Goal: Task Accomplishment & Management: Use online tool/utility

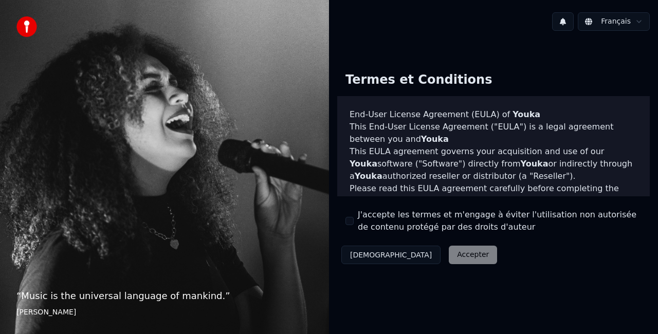
click at [420, 254] on div "Décliner Accepter" at bounding box center [419, 255] width 164 height 27
click at [351, 218] on button "J'accepte les termes et m'engage à éviter l'utilisation non autorisée de conten…" at bounding box center [350, 221] width 8 height 8
click at [449, 255] on button "Accepter" at bounding box center [473, 255] width 48 height 19
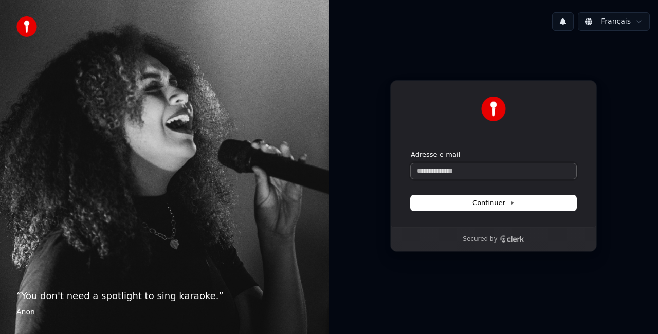
click at [475, 169] on input "Adresse e-mail" at bounding box center [494, 171] width 166 height 15
click at [505, 206] on span "Continuer" at bounding box center [494, 202] width 42 height 9
type input "**********"
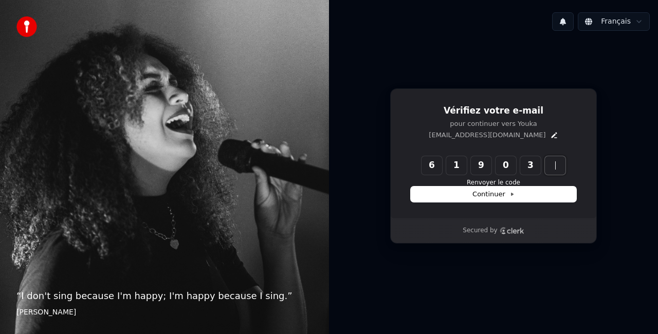
type input "******"
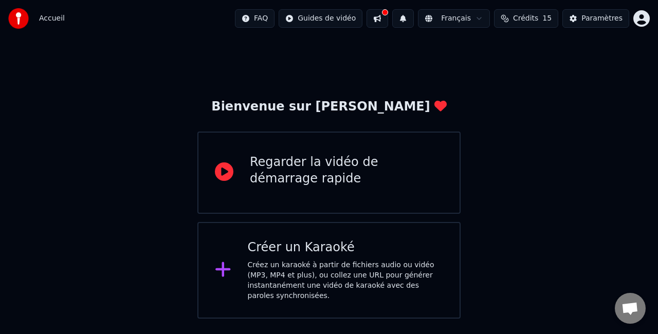
click at [311, 156] on div "Regarder la vidéo de démarrage rapide" at bounding box center [346, 170] width 193 height 33
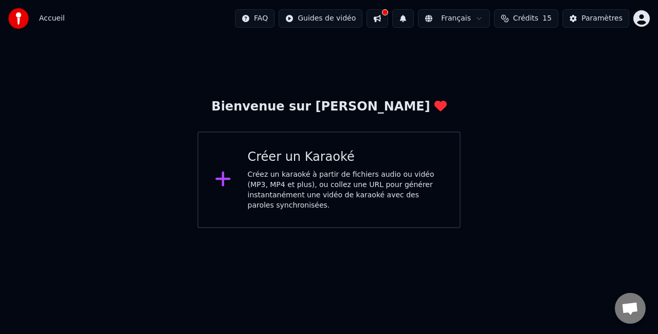
click at [316, 166] on div "Créer un Karaoké Créez un karaoké à partir de fichiers audio ou vidéo (MP3, MP4…" at bounding box center [346, 180] width 196 height 62
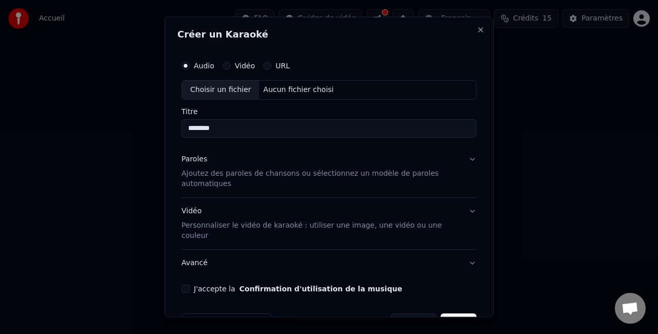
click at [232, 133] on input "********" at bounding box center [329, 128] width 295 height 19
type input "**********"
click at [463, 156] on button "Paroles Ajoutez des paroles de chansons ou sélectionnez un modèle de paroles au…" at bounding box center [329, 171] width 295 height 51
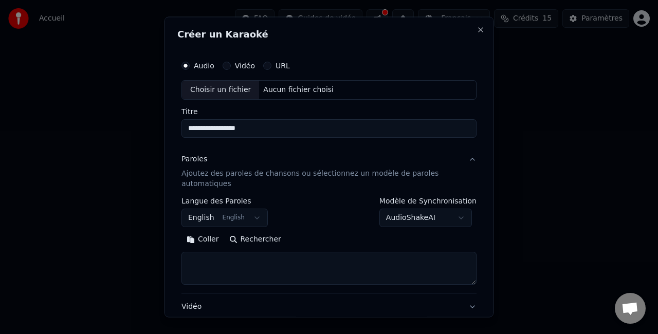
click at [248, 216] on button "English English" at bounding box center [225, 217] width 86 height 19
click at [164, 178] on div at bounding box center [329, 167] width 658 height 334
click at [241, 241] on button "Rechercher" at bounding box center [255, 239] width 62 height 16
type textarea "**********"
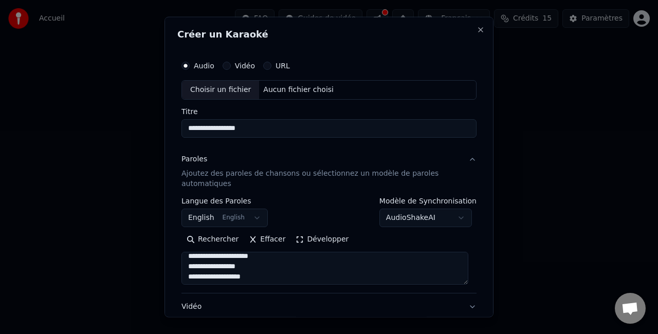
scroll to position [51, 0]
click at [268, 270] on textarea at bounding box center [325, 267] width 287 height 33
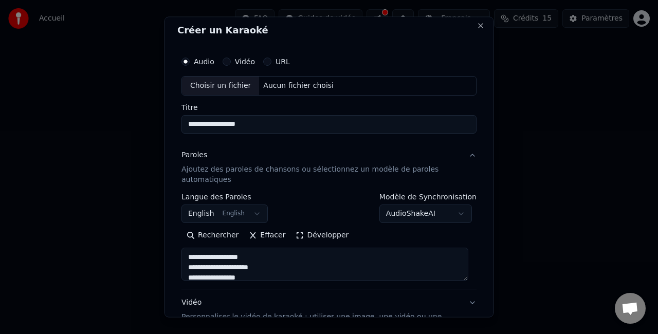
scroll to position [0, 0]
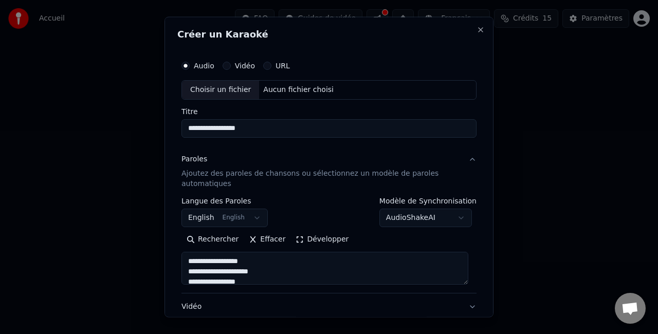
click at [237, 67] on label "Vidéo" at bounding box center [245, 65] width 20 height 7
click at [231, 67] on button "Vidéo" at bounding box center [227, 66] width 8 height 8
click at [203, 60] on div "Audio Vidéo URL" at bounding box center [329, 66] width 295 height 21
click at [203, 62] on label "Audio" at bounding box center [204, 65] width 21 height 7
click at [190, 62] on button "Audio" at bounding box center [186, 66] width 8 height 8
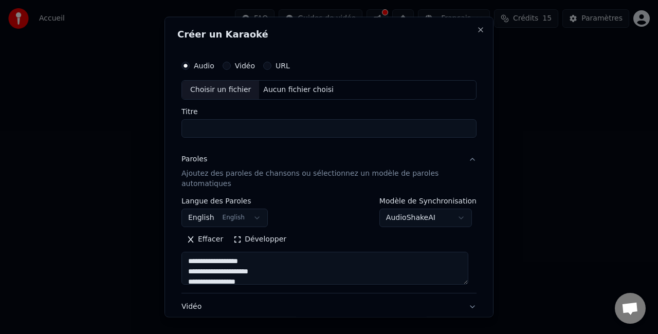
click at [239, 124] on input "Titre" at bounding box center [329, 128] width 295 height 19
type input "**********"
click at [272, 171] on p "Ajoutez des paroles de chansons ou sélectionnez un modèle de paroles automatiqu…" at bounding box center [321, 178] width 279 height 21
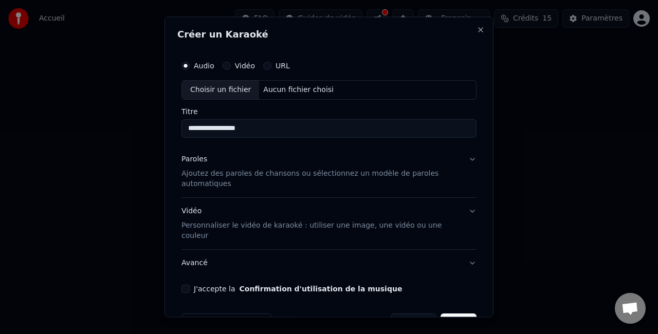
click at [180, 273] on div "**********" at bounding box center [328, 174] width 303 height 246
click at [184, 284] on button "J'accepte la Confirmation d'utilisation de la musique" at bounding box center [186, 288] width 8 height 8
click at [358, 229] on p "Personnaliser le vidéo de karaoké : utiliser une image, une vidéo ou une couleur" at bounding box center [321, 230] width 279 height 21
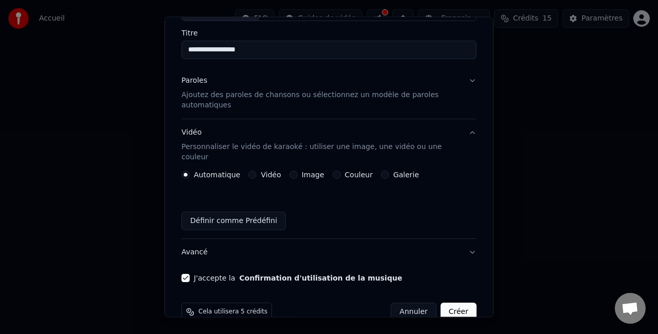
scroll to position [87, 0]
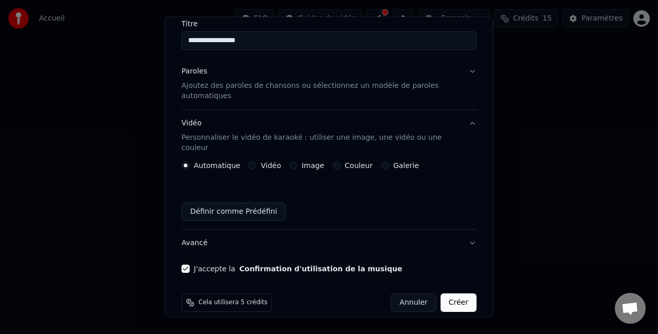
click at [381, 161] on button "Galerie" at bounding box center [385, 165] width 8 height 8
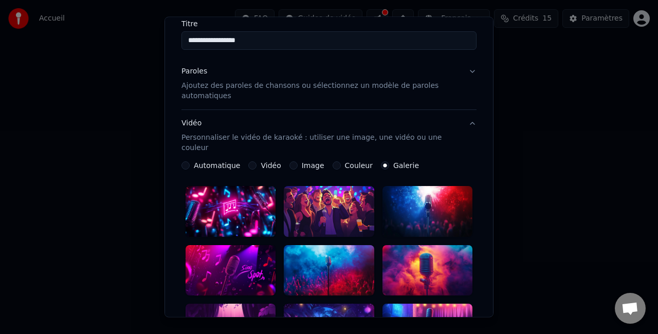
click at [333, 161] on button "Couleur" at bounding box center [337, 165] width 8 height 8
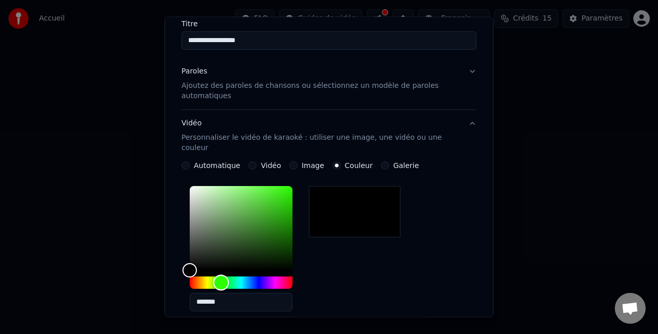
click at [221, 277] on div "Hue" at bounding box center [241, 283] width 103 height 12
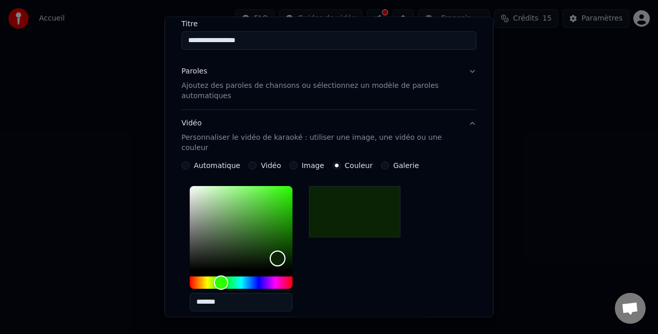
drag, startPoint x: 278, startPoint y: 248, endPoint x: 274, endPoint y: 242, distance: 6.7
click at [278, 248] on div "Color" at bounding box center [241, 228] width 103 height 84
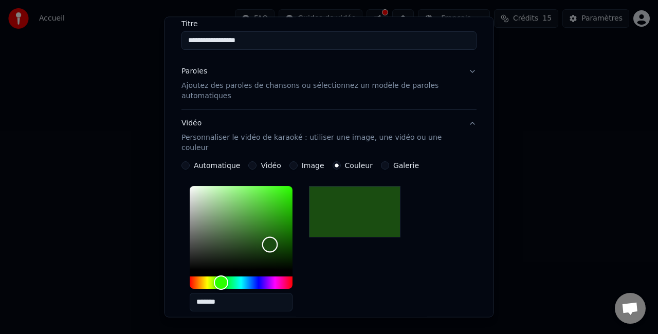
click at [270, 233] on div "Color" at bounding box center [241, 228] width 103 height 84
type input "*******"
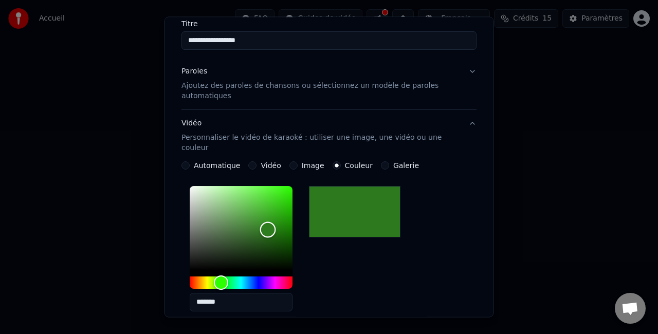
click at [268, 219] on div "Color" at bounding box center [241, 228] width 103 height 84
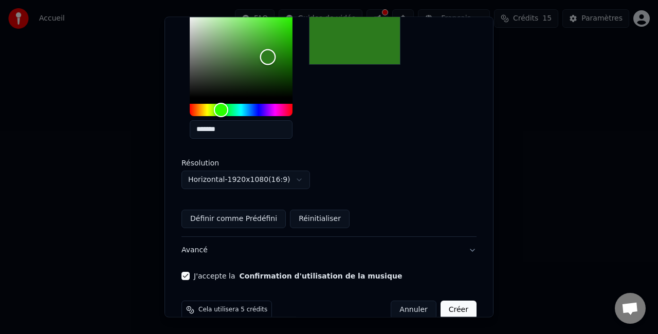
scroll to position [267, 0]
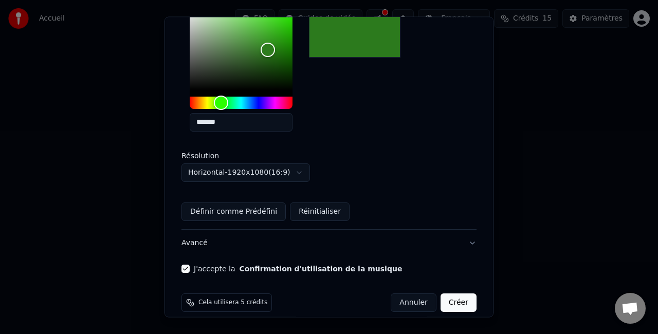
click at [451, 294] on button "Créer" at bounding box center [459, 303] width 36 height 19
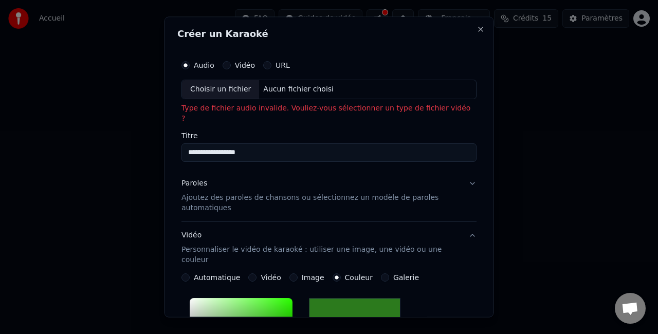
scroll to position [0, 0]
click at [222, 193] on p "Ajoutez des paroles de chansons ou sélectionnez un modèle de paroles automatiqu…" at bounding box center [321, 203] width 279 height 21
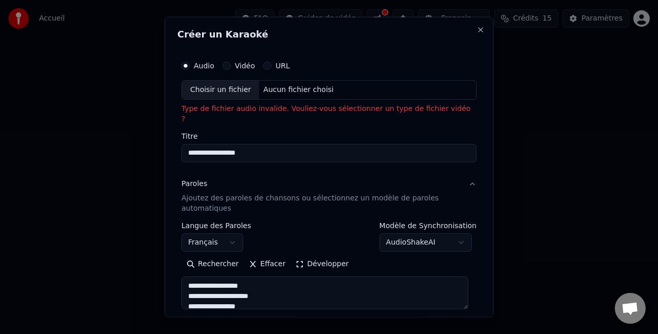
click at [257, 277] on textarea at bounding box center [325, 292] width 287 height 33
click at [250, 294] on textarea at bounding box center [325, 292] width 287 height 33
click at [279, 285] on textarea at bounding box center [325, 292] width 287 height 33
click at [265, 291] on textarea at bounding box center [325, 292] width 287 height 33
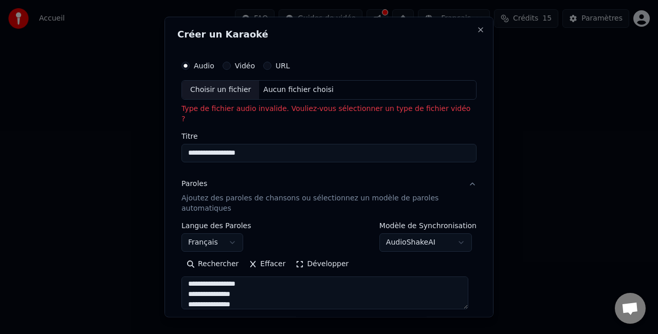
scroll to position [43, 0]
click at [272, 277] on textarea at bounding box center [325, 292] width 287 height 33
click at [268, 279] on textarea at bounding box center [325, 292] width 287 height 33
click at [274, 290] on textarea at bounding box center [325, 292] width 287 height 33
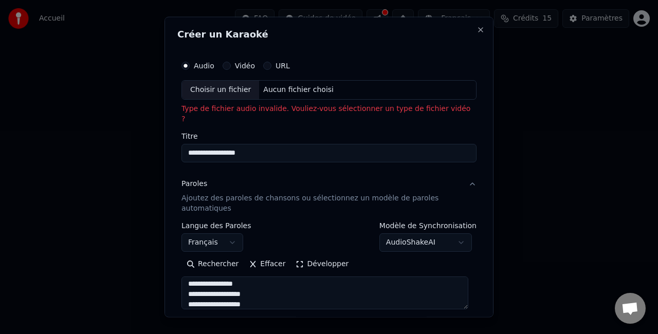
click at [269, 281] on textarea at bounding box center [325, 292] width 287 height 33
click at [255, 295] on textarea at bounding box center [325, 292] width 287 height 33
click at [275, 286] on textarea at bounding box center [325, 292] width 287 height 33
click at [265, 292] on textarea at bounding box center [325, 292] width 287 height 33
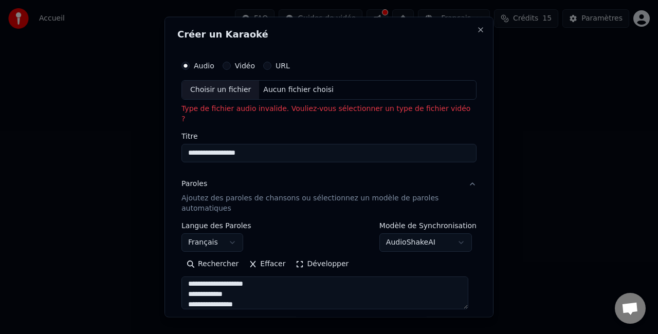
scroll to position [105, 0]
click at [284, 286] on textarea at bounding box center [325, 292] width 287 height 33
click at [285, 287] on textarea at bounding box center [325, 292] width 287 height 33
click at [275, 296] on textarea at bounding box center [325, 292] width 287 height 33
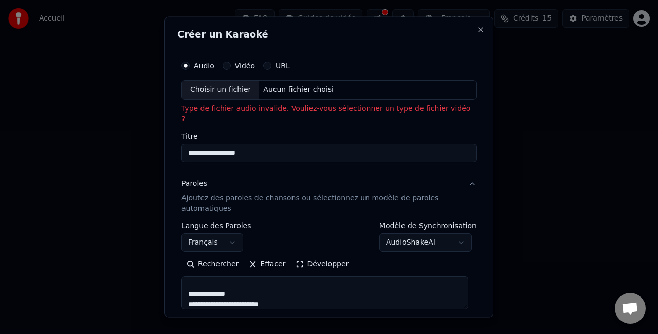
scroll to position [146, 0]
click at [273, 282] on textarea at bounding box center [325, 292] width 287 height 33
click at [263, 290] on textarea at bounding box center [325, 292] width 287 height 33
click at [267, 284] on textarea at bounding box center [325, 292] width 287 height 33
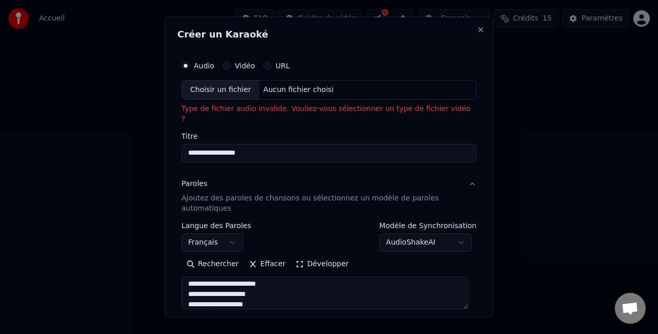
click at [257, 294] on textarea at bounding box center [325, 292] width 287 height 33
click at [278, 282] on textarea at bounding box center [325, 292] width 287 height 33
click at [266, 291] on textarea at bounding box center [325, 292] width 287 height 33
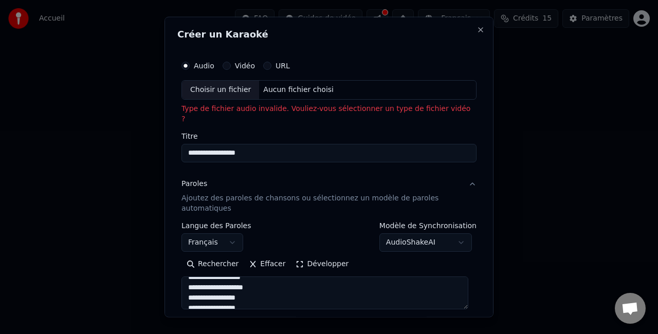
click at [291, 280] on textarea at bounding box center [325, 292] width 287 height 33
click at [267, 285] on textarea at bounding box center [325, 292] width 287 height 33
click at [264, 289] on textarea at bounding box center [325, 292] width 287 height 33
click at [260, 289] on textarea at bounding box center [325, 292] width 287 height 33
click at [258, 292] on textarea at bounding box center [325, 292] width 287 height 33
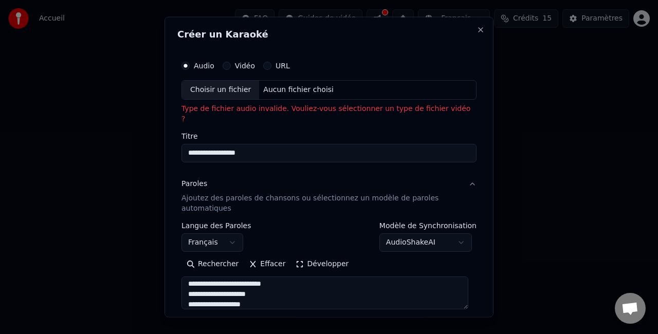
scroll to position [239, 0]
click at [268, 281] on textarea at bounding box center [325, 292] width 287 height 33
click at [301, 298] on textarea at bounding box center [325, 292] width 287 height 33
click at [313, 286] on textarea at bounding box center [325, 292] width 287 height 33
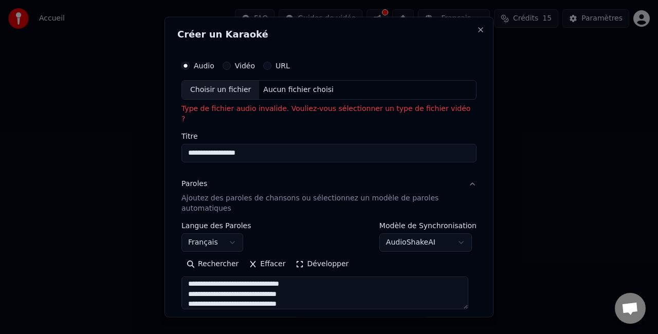
click at [309, 292] on textarea at bounding box center [325, 292] width 287 height 33
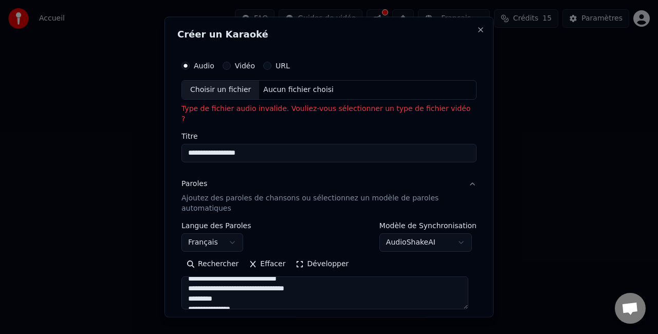
scroll to position [280, 0]
click at [277, 281] on textarea at bounding box center [325, 292] width 287 height 33
click at [191, 279] on textarea at bounding box center [325, 292] width 287 height 33
click at [246, 294] on textarea at bounding box center [325, 292] width 287 height 33
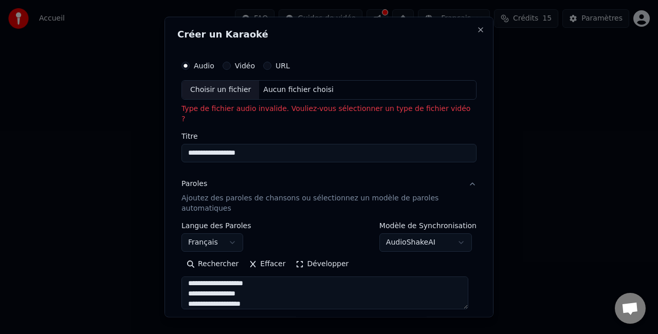
click at [269, 276] on textarea at bounding box center [325, 292] width 287 height 33
click at [250, 282] on textarea at bounding box center [325, 292] width 287 height 33
click at [255, 295] on textarea at bounding box center [325, 292] width 287 height 33
click at [323, 286] on textarea at bounding box center [325, 292] width 287 height 33
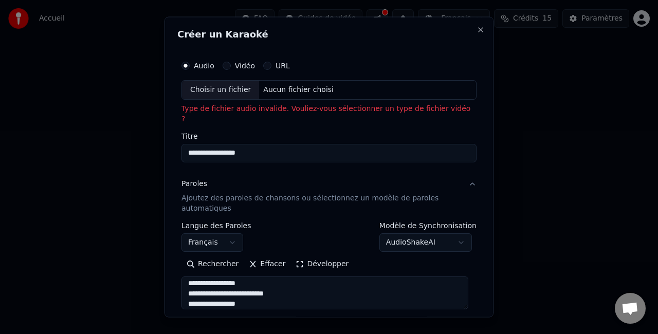
click at [251, 293] on textarea at bounding box center [325, 292] width 287 height 33
click at [274, 284] on textarea at bounding box center [325, 292] width 287 height 33
click at [278, 290] on textarea at bounding box center [325, 292] width 287 height 33
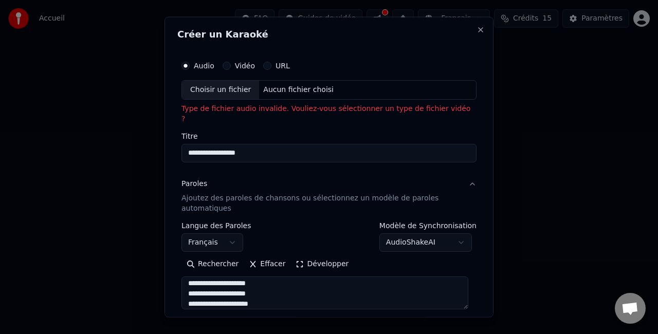
click at [288, 287] on textarea at bounding box center [325, 292] width 287 height 33
click at [274, 291] on textarea at bounding box center [325, 292] width 287 height 33
click at [221, 284] on textarea at bounding box center [325, 292] width 287 height 33
click at [220, 291] on textarea at bounding box center [325, 292] width 287 height 33
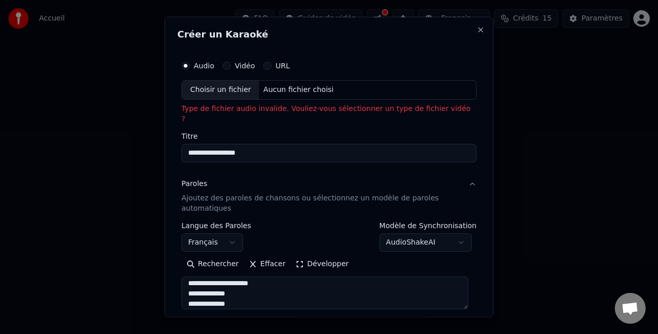
click at [272, 290] on textarea at bounding box center [325, 292] width 287 height 33
click at [263, 283] on textarea at bounding box center [325, 292] width 287 height 33
click at [245, 290] on textarea at bounding box center [325, 292] width 287 height 33
click at [309, 294] on textarea at bounding box center [325, 292] width 287 height 33
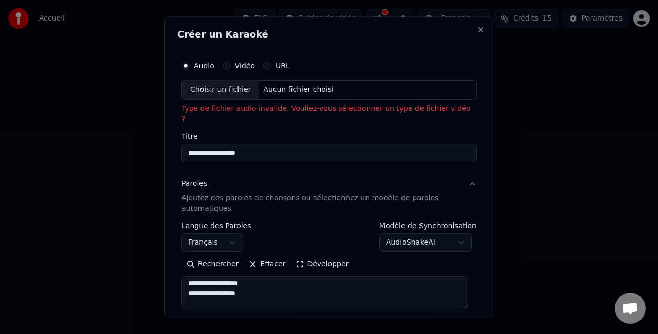
click at [297, 283] on textarea at bounding box center [325, 292] width 287 height 33
click at [323, 287] on textarea at bounding box center [325, 292] width 287 height 33
click at [268, 290] on textarea at bounding box center [325, 292] width 287 height 33
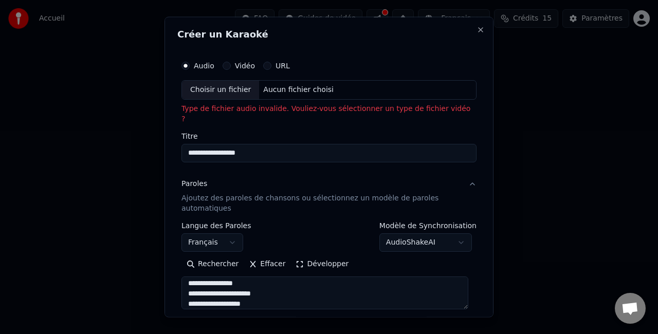
click at [304, 276] on textarea at bounding box center [325, 292] width 287 height 33
click at [300, 279] on textarea at bounding box center [325, 292] width 287 height 33
click at [275, 296] on textarea at bounding box center [325, 292] width 287 height 33
click at [289, 284] on textarea at bounding box center [325, 292] width 287 height 33
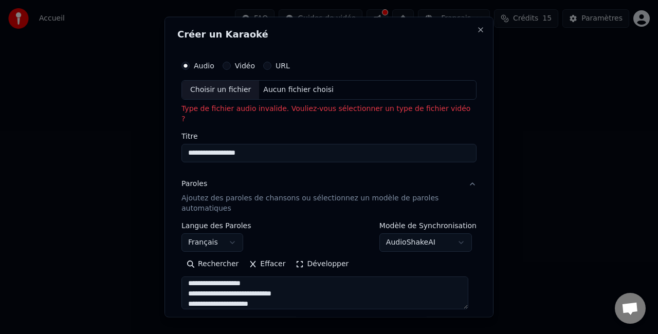
click at [268, 292] on textarea at bounding box center [325, 292] width 287 height 33
click at [260, 285] on textarea at bounding box center [325, 292] width 287 height 33
click at [262, 294] on textarea at bounding box center [325, 292] width 287 height 33
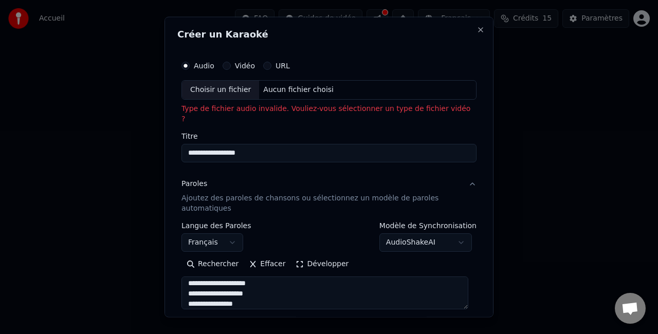
click at [287, 285] on textarea at bounding box center [325, 292] width 287 height 33
click at [255, 294] on textarea at bounding box center [325, 292] width 287 height 33
click at [270, 280] on textarea at bounding box center [325, 292] width 287 height 33
click at [256, 295] on textarea at bounding box center [325, 292] width 287 height 33
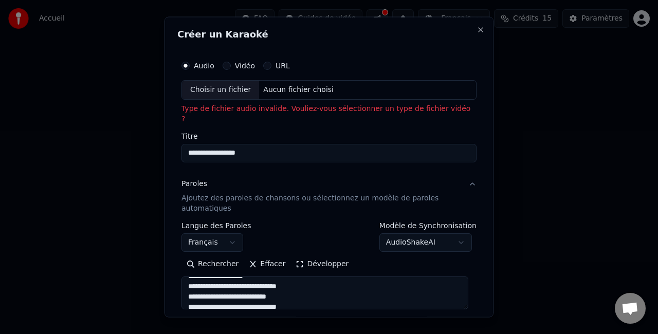
scroll to position [568, 0]
click at [313, 279] on textarea at bounding box center [325, 292] width 287 height 33
click at [290, 290] on textarea at bounding box center [325, 292] width 287 height 33
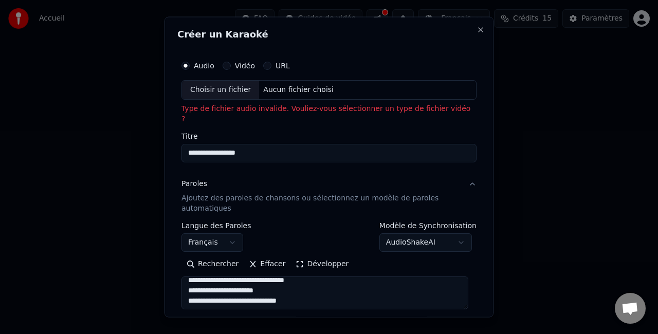
scroll to position [588, 0]
click at [320, 281] on textarea at bounding box center [325, 292] width 287 height 33
click at [240, 289] on textarea at bounding box center [325, 292] width 287 height 33
click at [268, 283] on textarea at bounding box center [325, 292] width 287 height 33
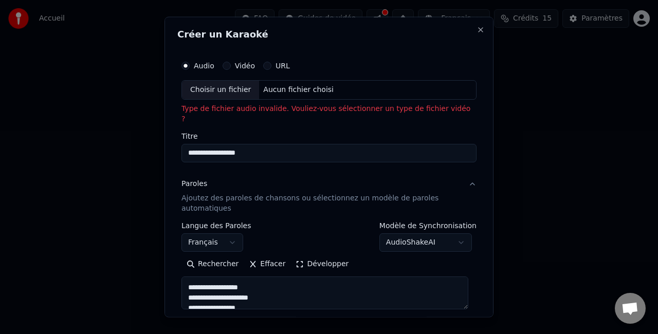
scroll to position [629, 0]
click at [292, 284] on textarea at bounding box center [325, 292] width 287 height 33
click at [289, 292] on textarea at bounding box center [325, 292] width 287 height 33
click at [268, 287] on textarea at bounding box center [325, 292] width 287 height 33
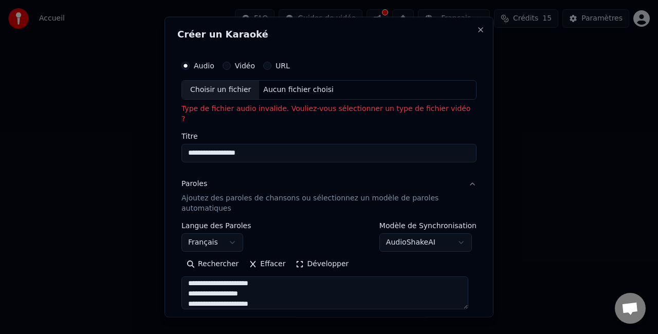
click at [278, 298] on textarea at bounding box center [325, 292] width 287 height 33
click at [261, 277] on textarea at bounding box center [325, 292] width 287 height 33
click at [261, 282] on textarea at bounding box center [325, 292] width 287 height 33
click at [267, 289] on textarea at bounding box center [325, 292] width 287 height 33
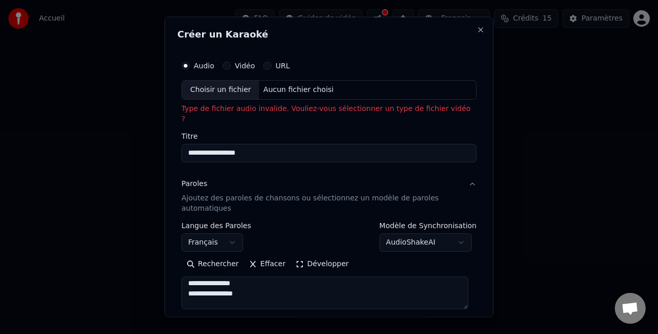
scroll to position [692, 0]
click at [267, 284] on textarea at bounding box center [325, 292] width 287 height 33
click at [283, 293] on textarea at bounding box center [325, 292] width 287 height 33
click at [301, 286] on textarea at bounding box center [325, 292] width 287 height 33
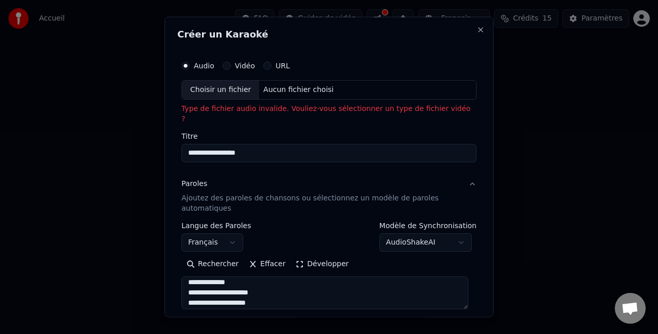
click at [295, 295] on textarea at bounding box center [325, 292] width 287 height 33
click at [280, 286] on textarea at bounding box center [325, 292] width 287 height 33
click at [281, 284] on textarea at bounding box center [325, 292] width 287 height 33
click at [269, 289] on textarea at bounding box center [325, 292] width 287 height 33
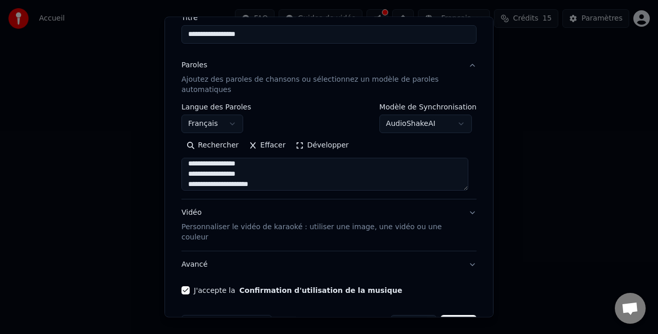
scroll to position [130, 0]
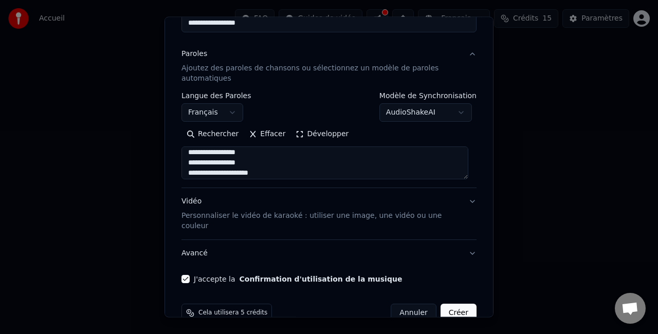
type textarea "**********"
click at [455, 304] on button "Créer" at bounding box center [459, 313] width 36 height 19
click at [405, 211] on p "Personnaliser le vidéo de karaoké : utiliser une image, une vidéo ou une couleur" at bounding box center [321, 221] width 279 height 21
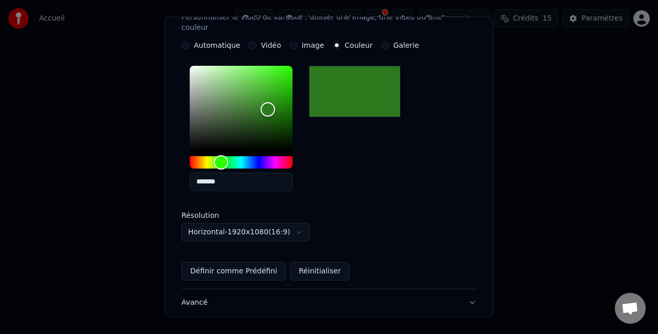
scroll to position [282, 0]
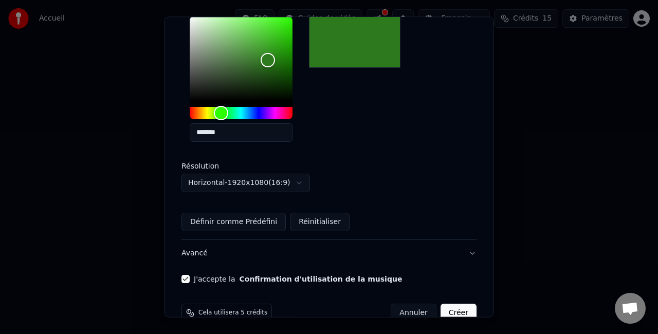
click at [448, 304] on button "Créer" at bounding box center [459, 313] width 36 height 19
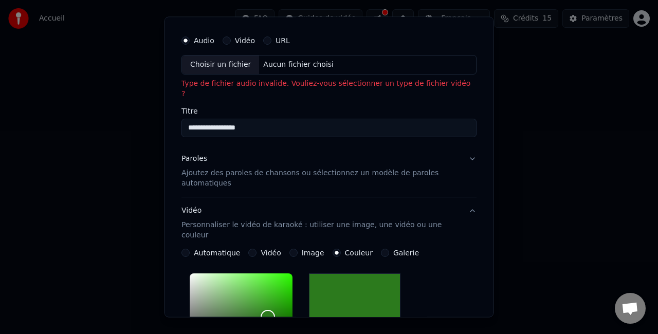
scroll to position [0, 0]
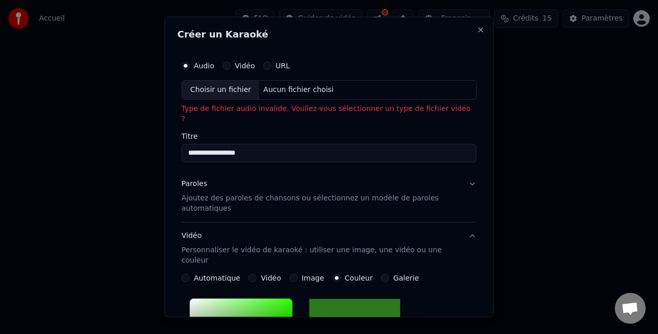
click at [251, 64] on label "Vidéo" at bounding box center [245, 65] width 20 height 7
click at [231, 64] on button "Vidéo" at bounding box center [227, 66] width 8 height 8
click at [213, 143] on input "Titre" at bounding box center [329, 152] width 295 height 19
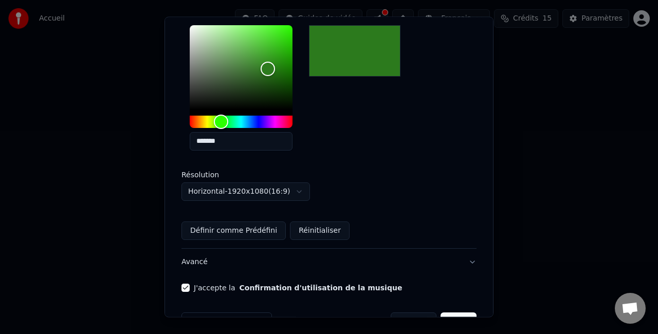
scroll to position [282, 0]
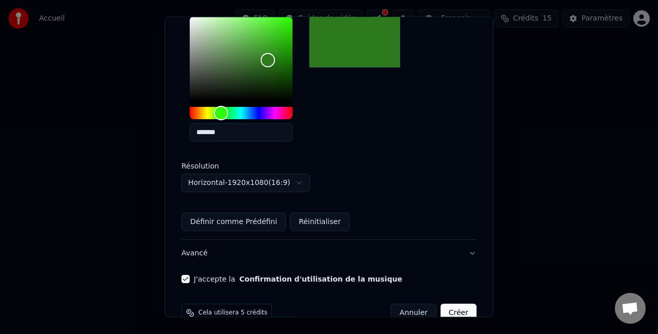
type input "**********"
click at [449, 304] on button "Créer" at bounding box center [459, 313] width 36 height 19
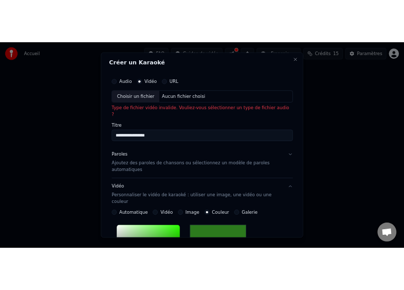
scroll to position [0, 0]
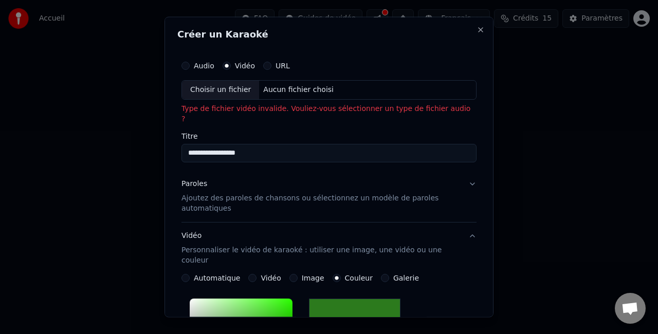
click at [233, 91] on div "Choisir un fichier" at bounding box center [220, 90] width 77 height 19
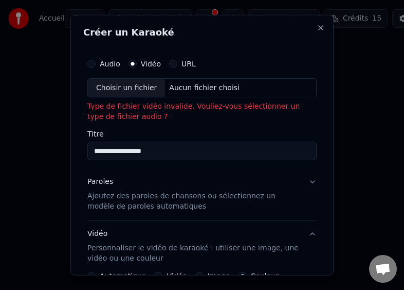
click at [182, 64] on label "URL" at bounding box center [189, 63] width 14 height 7
click at [177, 64] on button "URL" at bounding box center [173, 63] width 8 height 8
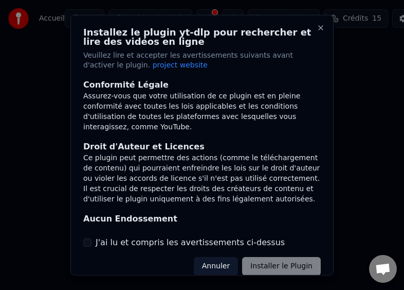
click at [88, 242] on button "J'ai lu et compris les avertissements ci-dessus" at bounding box center [87, 242] width 8 height 8
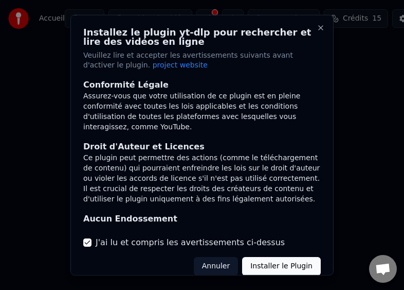
click at [280, 266] on button "Installer le Plugin" at bounding box center [281, 266] width 79 height 19
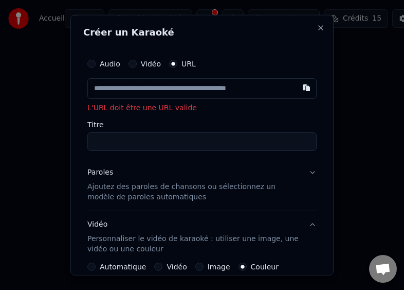
click at [306, 170] on button "Paroles Ajoutez des paroles de chansons ou sélectionnez un modèle de paroles au…" at bounding box center [201, 184] width 229 height 51
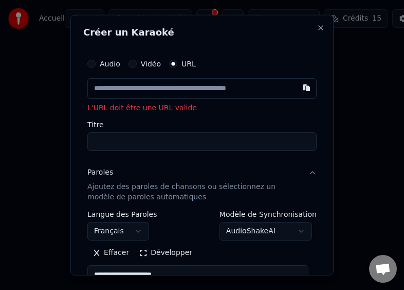
click at [167, 88] on input "text" at bounding box center [201, 88] width 229 height 21
click at [158, 91] on input "text" at bounding box center [201, 88] width 229 height 21
click at [261, 85] on input "text" at bounding box center [201, 88] width 229 height 21
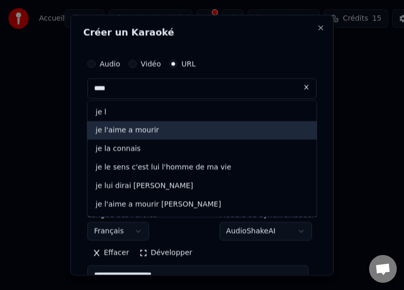
click at [194, 134] on div "je l'aime a mourir" at bounding box center [201, 130] width 229 height 19
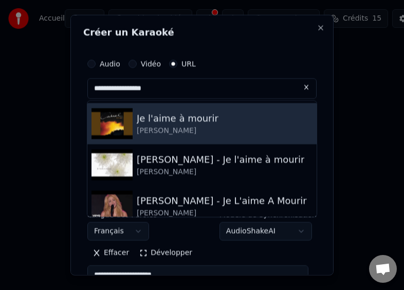
click at [185, 119] on div "Je l'aime à mourir" at bounding box center [178, 118] width 82 height 14
type input "**********"
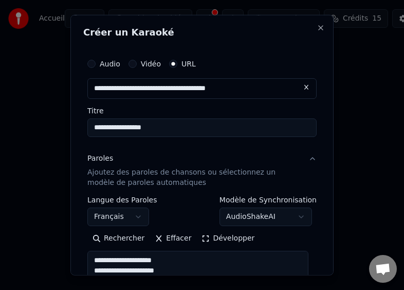
click at [94, 61] on button "Audio" at bounding box center [91, 63] width 8 height 8
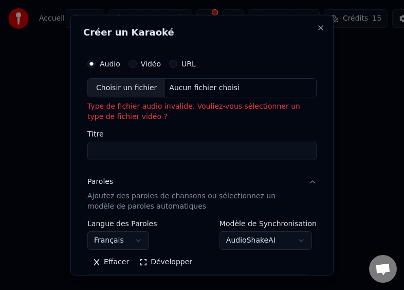
click at [169, 63] on button "URL" at bounding box center [173, 63] width 8 height 8
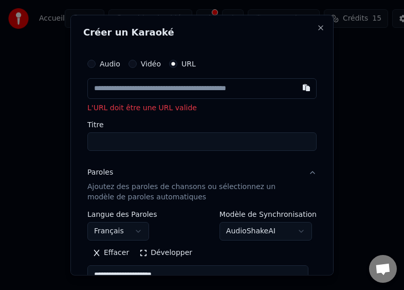
click at [151, 141] on input "Titre" at bounding box center [201, 141] width 229 height 19
type input "**********"
click at [224, 90] on input "text" at bounding box center [201, 88] width 229 height 21
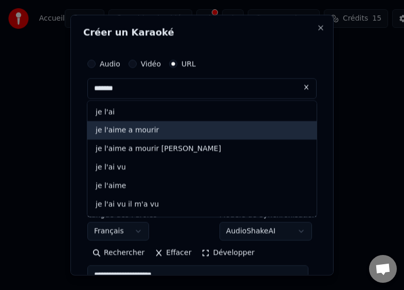
click at [151, 124] on div "je l'aime a mourir" at bounding box center [201, 130] width 229 height 19
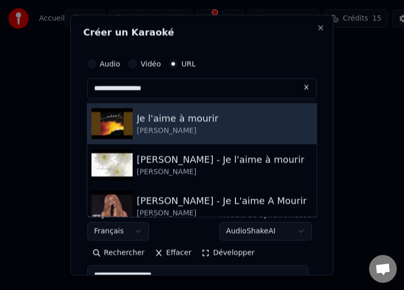
click at [162, 118] on div "Je l'aime à mourir" at bounding box center [178, 118] width 82 height 14
type input "**********"
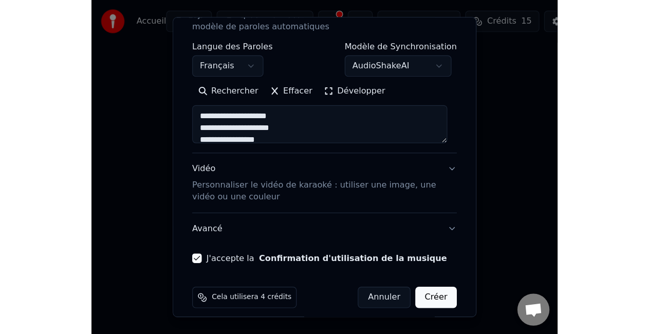
scroll to position [167, 0]
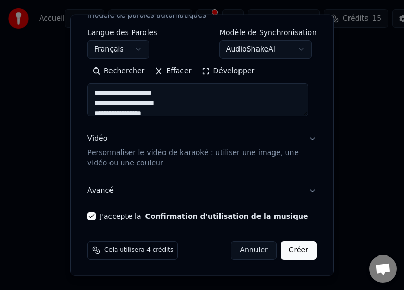
click at [296, 250] on button "Créer" at bounding box center [299, 250] width 36 height 19
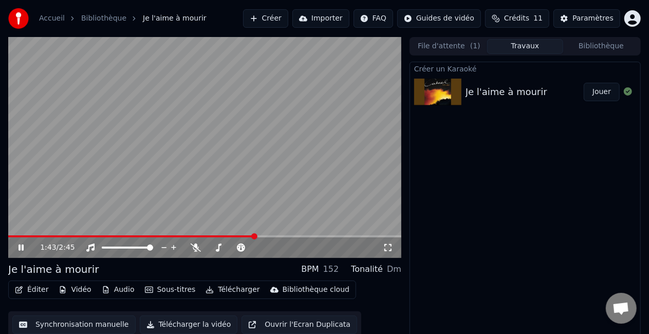
click at [333, 116] on video at bounding box center [204, 147] width 393 height 221
click at [208, 196] on video at bounding box center [204, 147] width 393 height 221
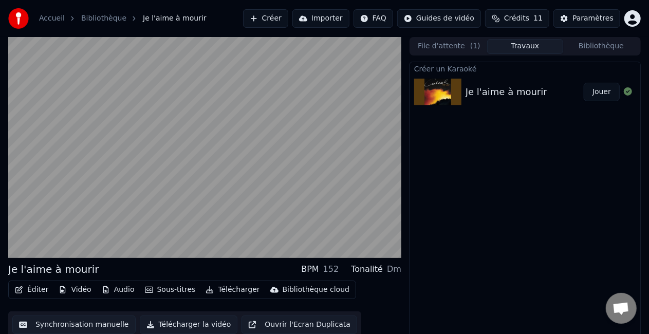
click at [601, 92] on button "Jouer" at bounding box center [602, 92] width 36 height 19
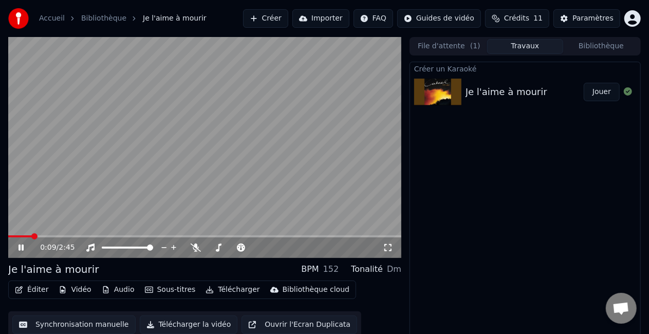
click at [453, 46] on button "File d'attente ( 1 )" at bounding box center [449, 46] width 76 height 15
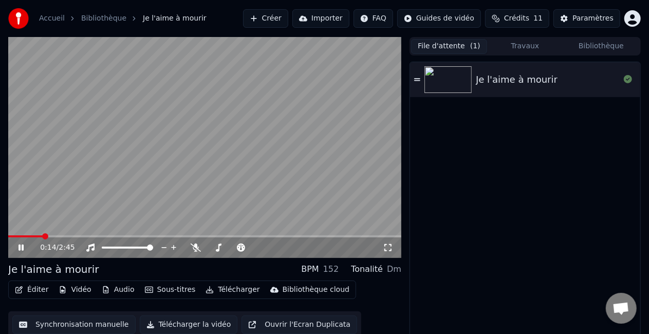
click at [221, 160] on video at bounding box center [204, 147] width 393 height 221
click at [212, 132] on video at bounding box center [204, 147] width 393 height 221
click at [253, 245] on span at bounding box center [255, 248] width 6 height 6
click at [20, 246] on icon at bounding box center [21, 248] width 5 height 6
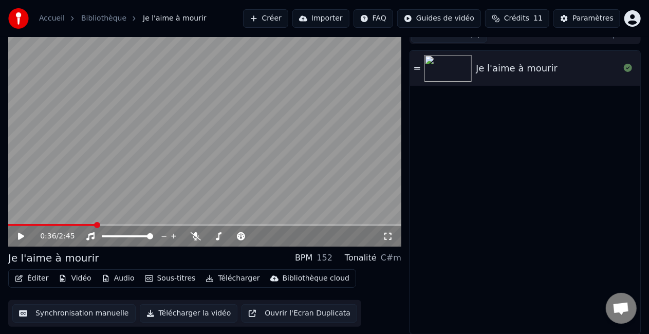
click at [524, 66] on div "Je l'aime à mourir" at bounding box center [517, 68] width 82 height 14
click at [248, 234] on div at bounding box center [265, 236] width 83 height 10
click at [245, 234] on div at bounding box center [265, 236] width 83 height 10
click at [247, 236] on span at bounding box center [238, 237] width 17 height 2
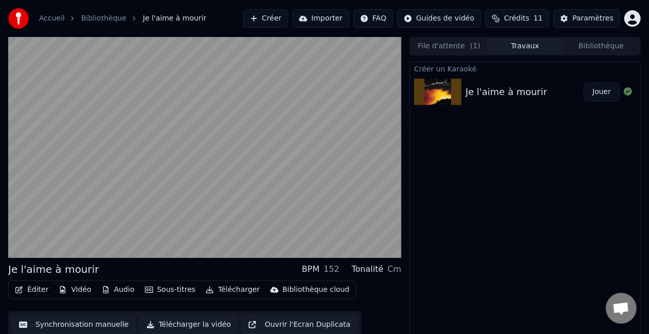
click at [525, 45] on button "Travaux" at bounding box center [525, 46] width 76 height 15
click at [452, 42] on button "File d'attente ( 1 )" at bounding box center [449, 46] width 76 height 15
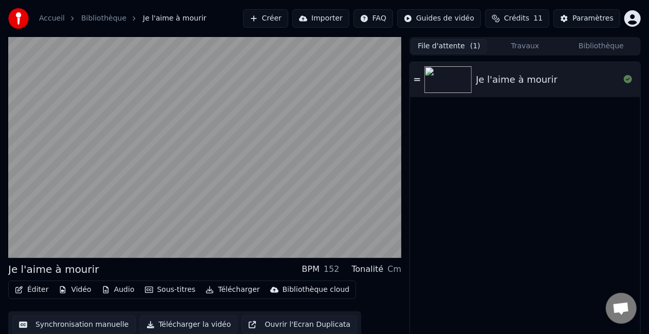
scroll to position [11, 0]
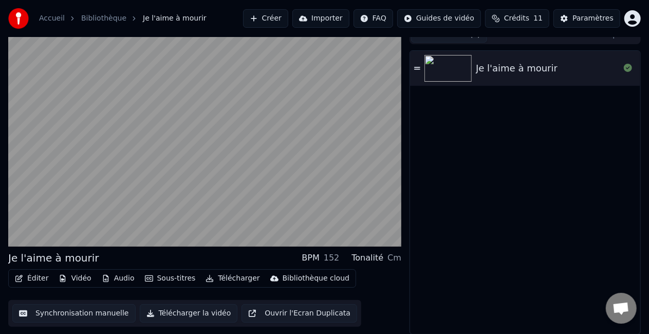
click at [192, 312] on button "Télécharger la vidéo" at bounding box center [189, 313] width 98 height 19
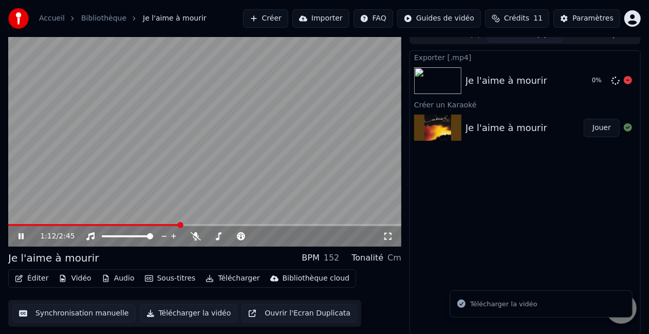
click at [568, 69] on div "Je l'aime à mourir 0 %" at bounding box center [525, 80] width 230 height 35
click at [628, 77] on icon at bounding box center [628, 80] width 8 height 8
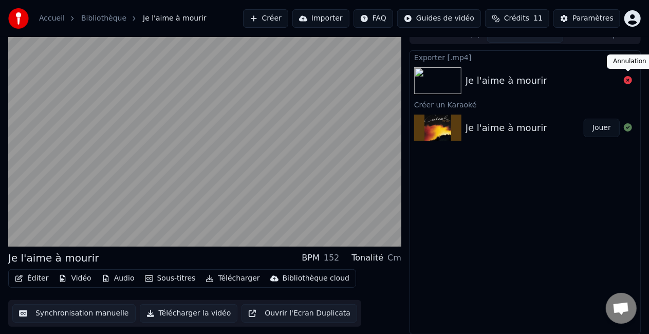
click at [627, 80] on icon at bounding box center [628, 80] width 8 height 8
click at [628, 81] on icon at bounding box center [628, 80] width 8 height 8
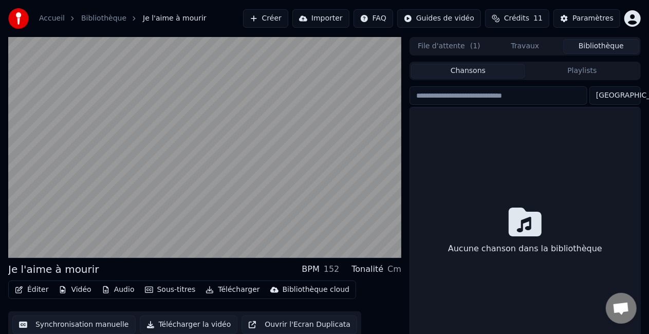
click at [585, 47] on button "Bibliothèque" at bounding box center [602, 46] width 76 height 15
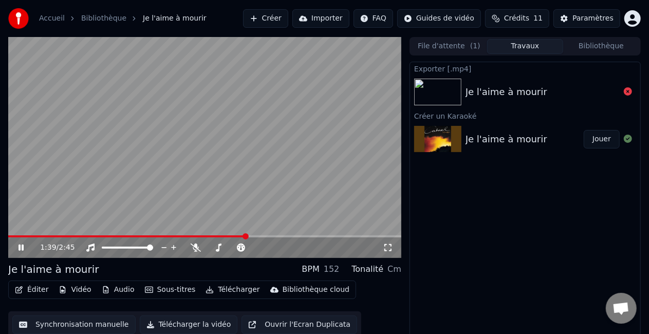
click at [533, 45] on button "Travaux" at bounding box center [525, 46] width 76 height 15
click at [510, 125] on div "Je l'aime à mourir [PERSON_NAME]" at bounding box center [525, 139] width 230 height 35
click at [508, 140] on div "Je l'aime à mourir" at bounding box center [507, 139] width 82 height 14
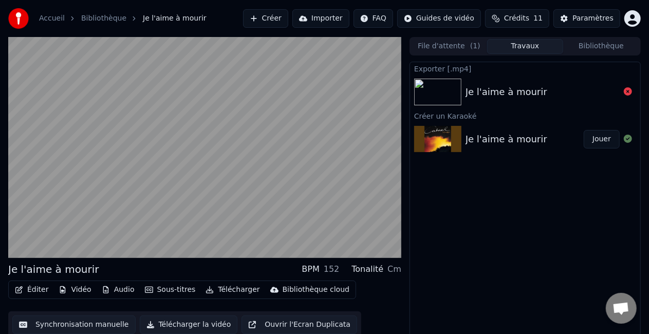
click at [508, 140] on div "Je l'aime à mourir" at bounding box center [507, 139] width 82 height 14
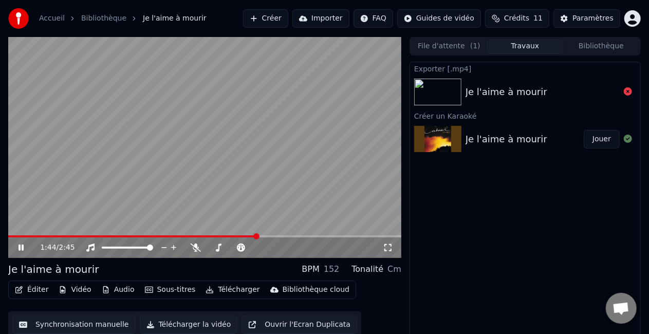
click at [585, 55] on div "File d'attente ( 1 ) Travaux Bibliothèque" at bounding box center [525, 46] width 231 height 19
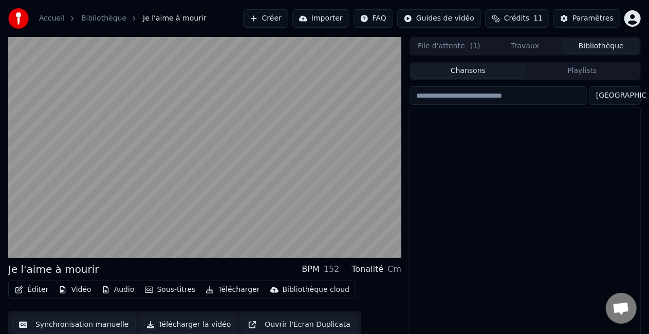
click at [583, 49] on button "Bibliothèque" at bounding box center [602, 46] width 76 height 15
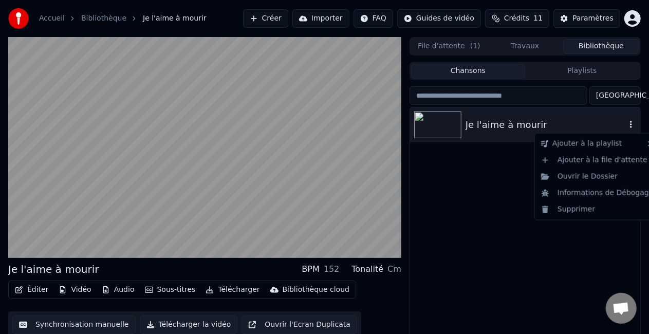
click at [629, 123] on icon "button" at bounding box center [631, 124] width 10 height 8
click at [598, 177] on div "Ouvrir le Dossier" at bounding box center [597, 177] width 121 height 16
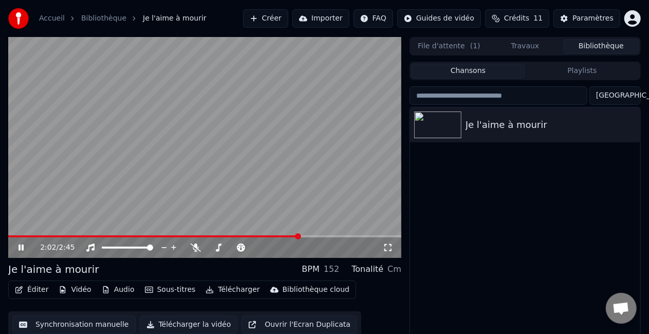
click at [226, 139] on video at bounding box center [204, 147] width 393 height 221
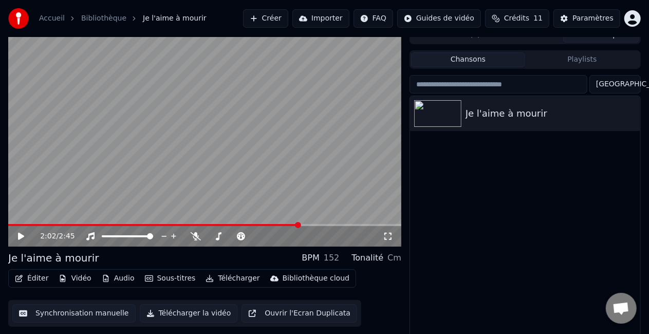
scroll to position [23, 0]
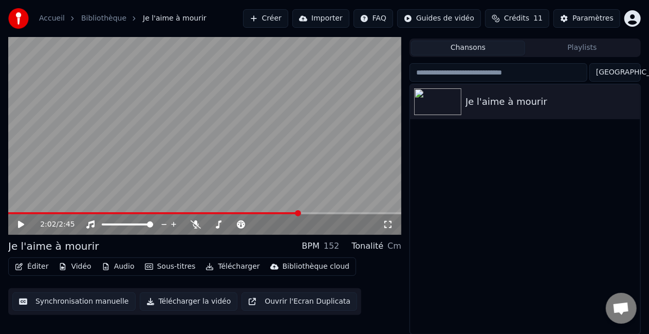
click at [53, 19] on link "Accueil" at bounding box center [52, 18] width 26 height 10
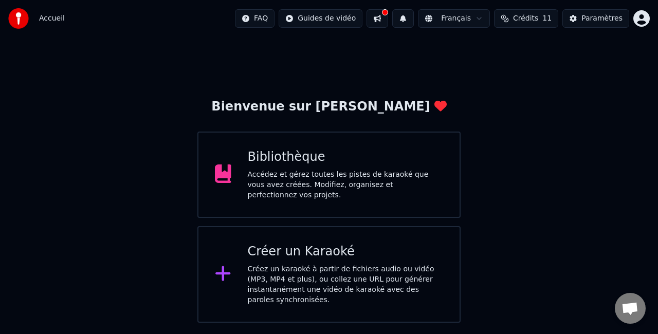
click at [384, 19] on button at bounding box center [378, 18] width 22 height 19
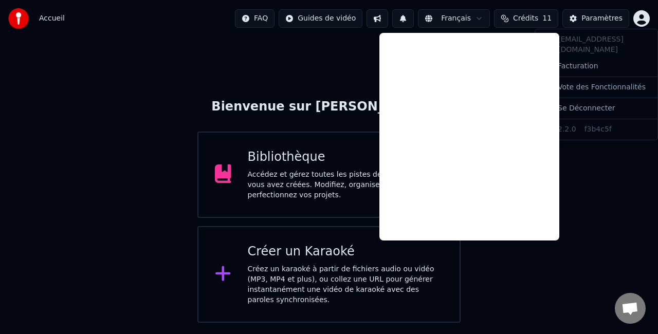
click at [645, 14] on html "Accueil FAQ Guides de vidéo Français Crédits 11 Paramètres Bienvenue sur Youka …" at bounding box center [329, 161] width 658 height 323
click at [605, 150] on html "Accueil FAQ Guides de vidéo Français Crédits 11 Paramètres Bienvenue sur Youka …" at bounding box center [329, 161] width 658 height 323
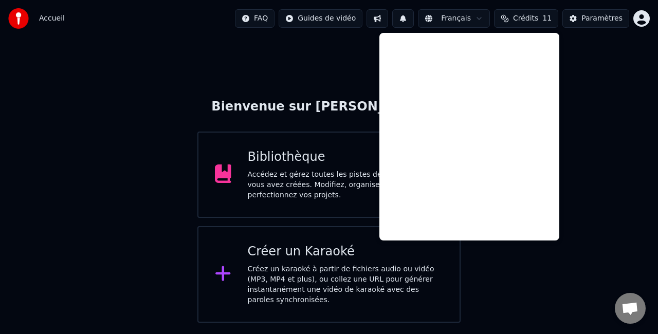
click at [234, 97] on div "Bienvenue sur Youka Bibliothèque Accédez et gérez toutes les pistes de karaoké …" at bounding box center [329, 180] width 658 height 286
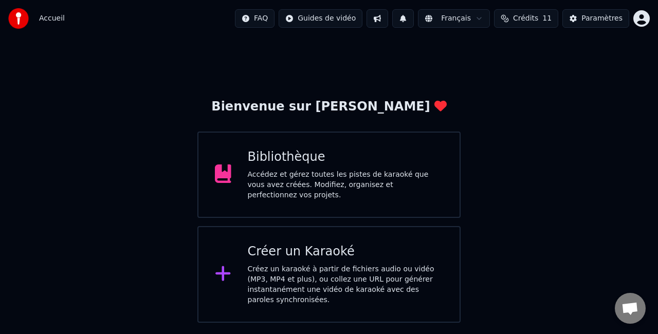
click at [316, 172] on div "Bibliothèque Accédez et gérez toutes les pistes de karaoké que vous avez créées…" at bounding box center [346, 174] width 196 height 51
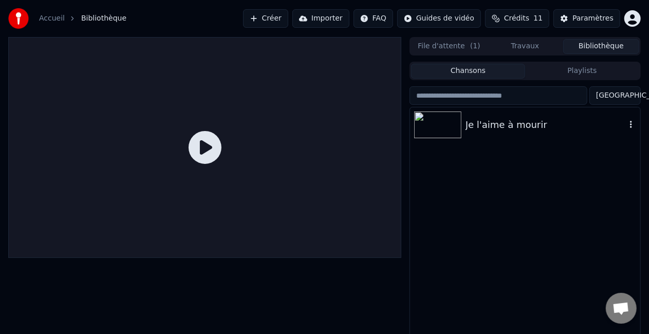
click at [529, 119] on div "Je l'aime à mourir" at bounding box center [546, 125] width 160 height 14
